Goal: Find specific fact: Find specific fact

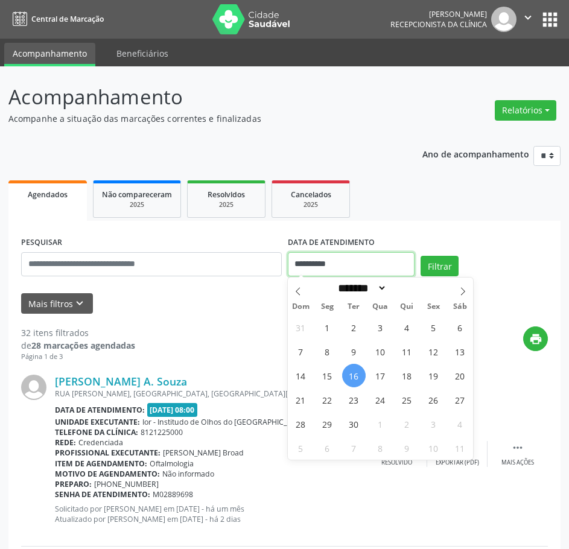
click at [330, 266] on input "**********" at bounding box center [351, 264] width 127 height 24
click at [380, 371] on span "17" at bounding box center [381, 376] width 24 height 24
type input "**********"
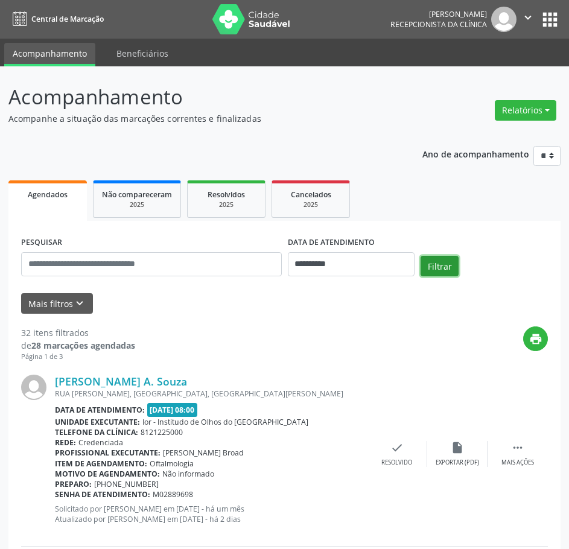
click at [432, 270] on button "Filtrar" at bounding box center [440, 266] width 38 height 21
click at [537, 331] on button "print" at bounding box center [535, 339] width 25 height 25
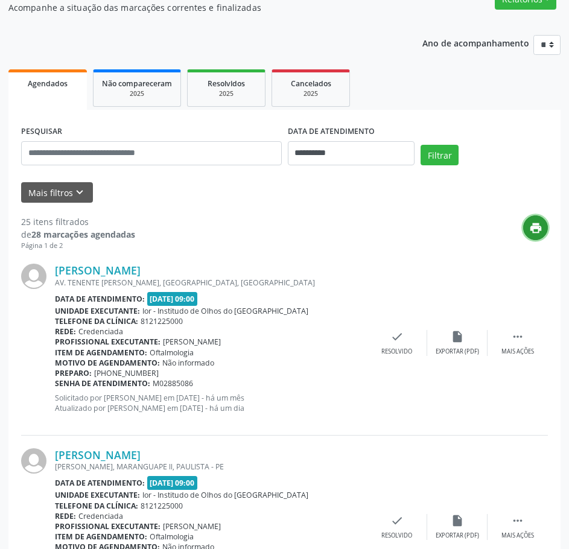
scroll to position [181, 0]
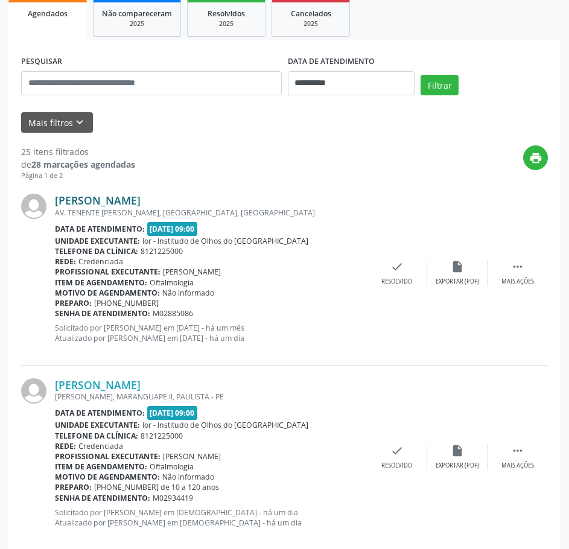
click at [141, 197] on link "[PERSON_NAME]" at bounding box center [98, 200] width 86 height 13
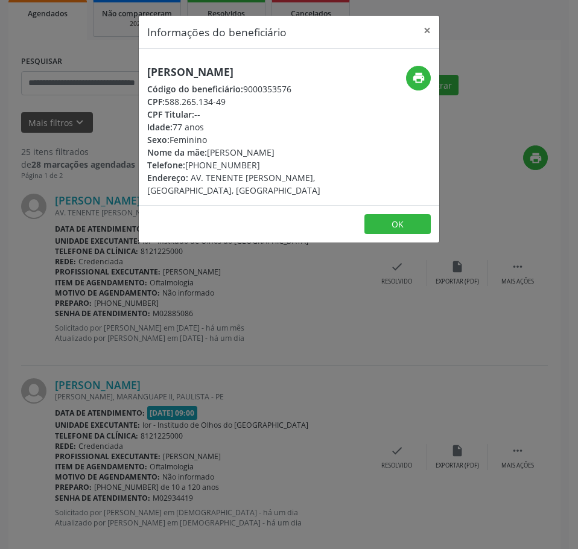
click at [231, 68] on h5 "[PERSON_NAME]" at bounding box center [238, 72] width 183 height 13
copy div "[PERSON_NAME]"
drag, startPoint x: 228, startPoint y: 103, endPoint x: 167, endPoint y: 97, distance: 60.6
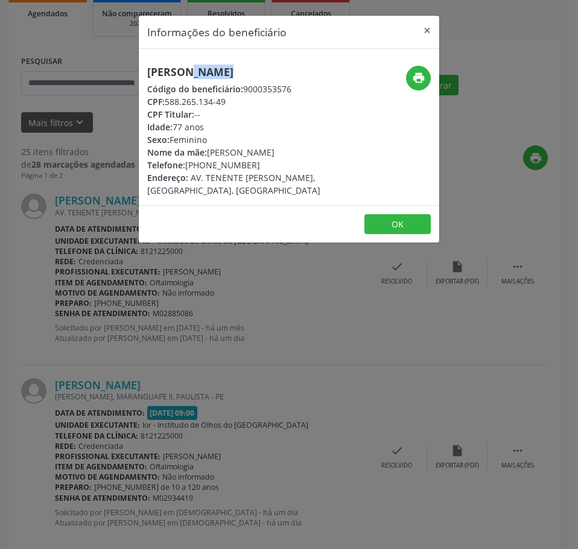
click at [167, 97] on div "CPF: 588.265.134-49" at bounding box center [238, 101] width 183 height 13
copy div "588.265.134-49"
drag, startPoint x: 268, startPoint y: 353, endPoint x: 272, endPoint y: 336, distance: 17.3
click at [268, 352] on div "Informações do beneficiário × [PERSON_NAME] Código do beneficiário: 9000353576 …" at bounding box center [289, 274] width 578 height 549
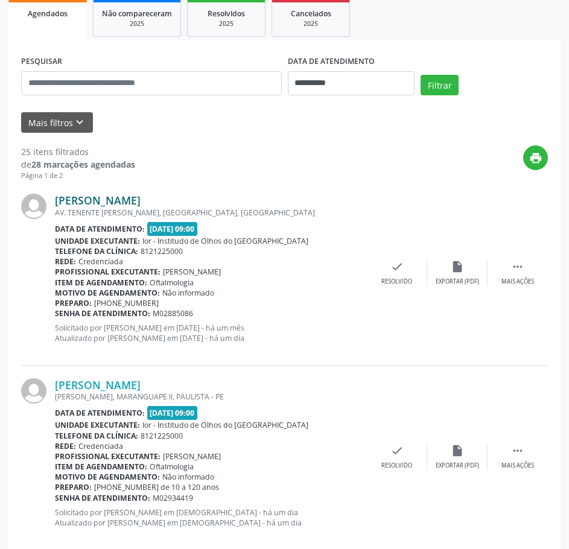
click at [128, 198] on link "[PERSON_NAME]" at bounding box center [98, 200] width 86 height 13
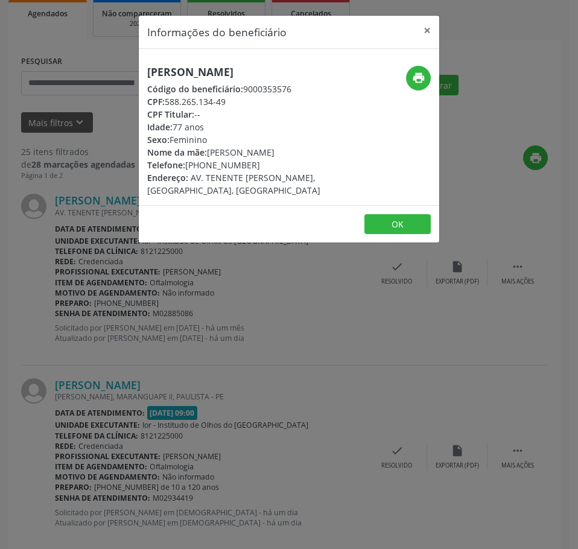
drag, startPoint x: 229, startPoint y: 102, endPoint x: 167, endPoint y: 101, distance: 62.2
click at [167, 101] on div "CPF: 588.265.134-49" at bounding box center [238, 101] width 183 height 13
copy div "588.265.134-49"
click at [93, 71] on div "Informações do beneficiário × [PERSON_NAME] Código do beneficiário: 9000353576 …" at bounding box center [289, 274] width 578 height 549
